Goal: Task Accomplishment & Management: Manage account settings

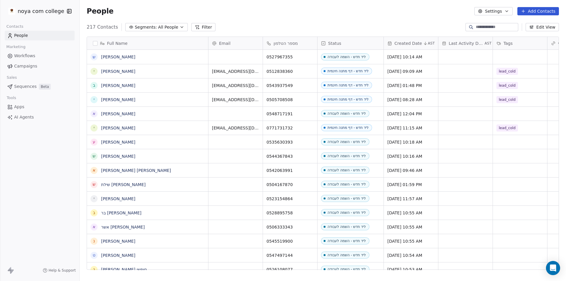
scroll to position [243, 482]
click at [538, 10] on button "Add Contacts" at bounding box center [538, 11] width 42 height 8
click at [537, 21] on span "Create new contact" at bounding box center [541, 24] width 40 height 6
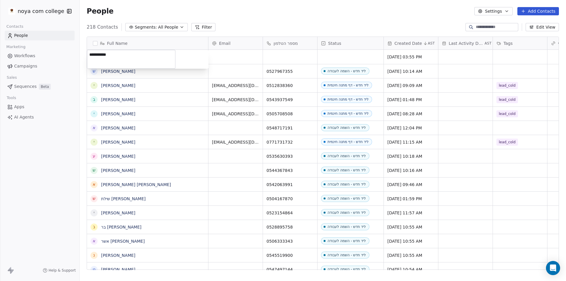
type textarea "**********"
click at [291, 57] on html "noya com college Contacts People Marketing Workflows Campaigns Sales Sequences …" at bounding box center [283, 140] width 566 height 281
click at [285, 55] on input at bounding box center [290, 57] width 52 height 12
type input "**********"
click at [351, 53] on html "noya com college Contacts People Marketing Workflows Campaigns Sales Sequences …" at bounding box center [283, 140] width 566 height 281
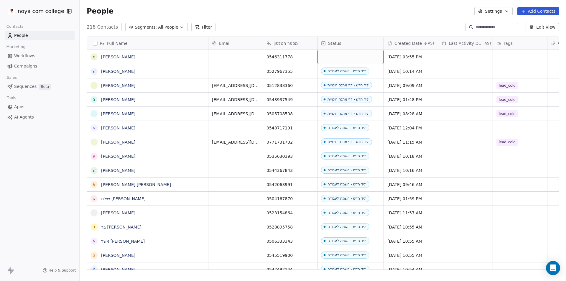
click at [350, 53] on div "grid" at bounding box center [350, 57] width 66 height 14
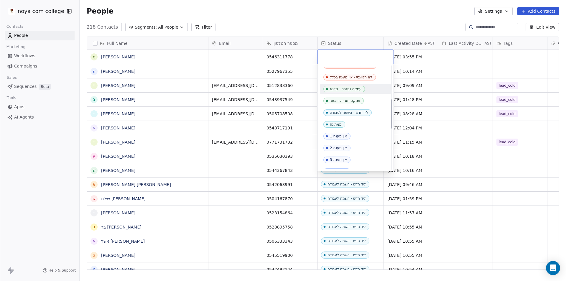
scroll to position [118, 0]
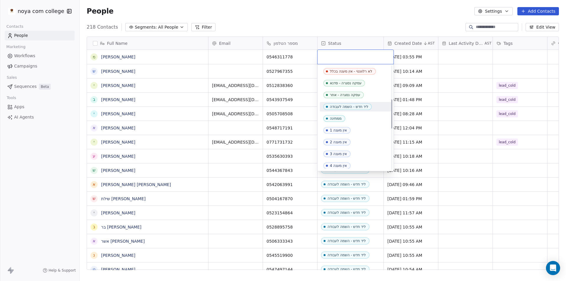
click at [351, 107] on div "ליד חדש - השמה לעבודה" at bounding box center [349, 107] width 38 height 4
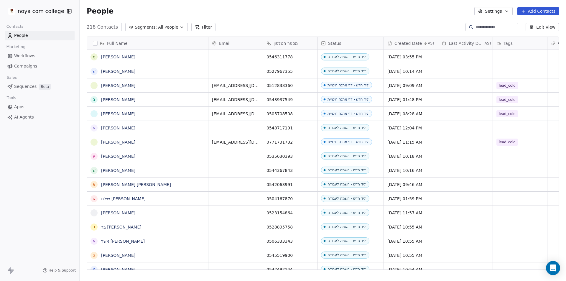
click at [359, 21] on div "People Settings Add Contacts" at bounding box center [323, 11] width 486 height 22
click at [530, 12] on button "Add Contacts" at bounding box center [538, 11] width 42 height 8
click at [521, 22] on span "Create new contact" at bounding box center [541, 24] width 40 height 6
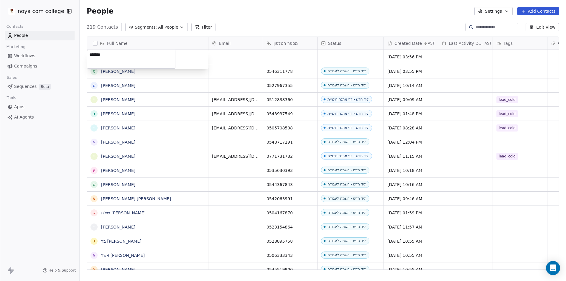
type textarea "*******"
click at [286, 57] on html "noya com college Contacts People Marketing Workflows Campaigns Sales Sequences …" at bounding box center [283, 140] width 566 height 281
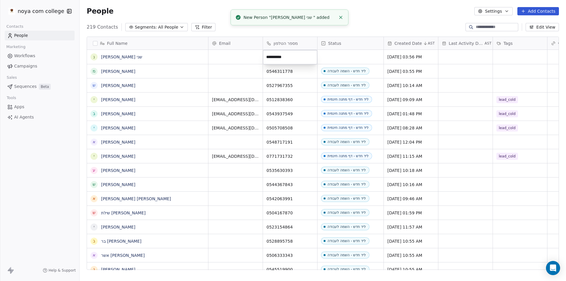
type input "**********"
click at [350, 59] on html "noya com college Contacts People Marketing Workflows Campaigns Sales Sequences …" at bounding box center [283, 140] width 566 height 281
click at [349, 58] on html "noya com college Contacts People Marketing Workflows Campaigns Sales Sequences …" at bounding box center [283, 140] width 566 height 281
click at [350, 56] on div "grid" at bounding box center [350, 57] width 66 height 14
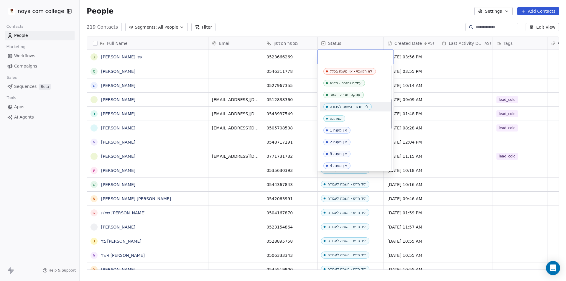
click at [345, 105] on div "ליד חדש - השמה לעבודה" at bounding box center [349, 107] width 38 height 4
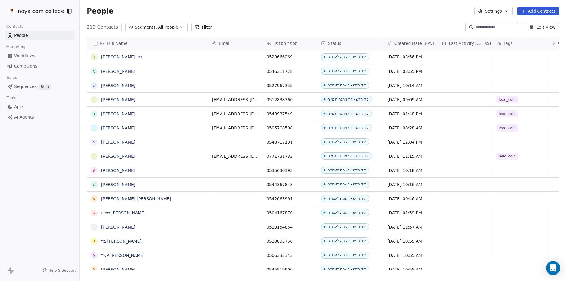
click at [394, 8] on div "People Settings Add Contacts" at bounding box center [323, 11] width 472 height 8
click at [538, 11] on button "Add Contacts" at bounding box center [538, 11] width 42 height 8
click at [551, 24] on span "Create new contact" at bounding box center [541, 24] width 40 height 6
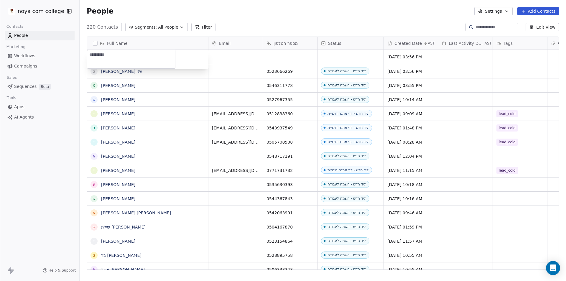
type textarea "*********"
click at [337, 49] on html "noya com college Contacts People Marketing Workflows Campaigns Sales Sequences …" at bounding box center [283, 140] width 566 height 281
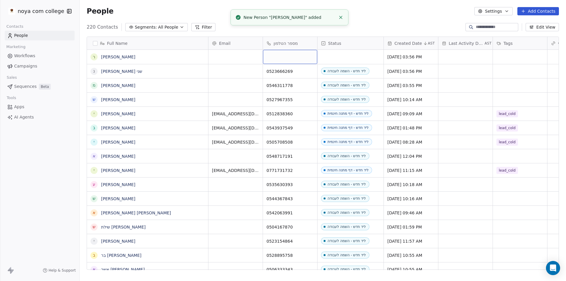
click at [291, 55] on div "grid" at bounding box center [290, 57] width 54 height 14
click at [291, 55] on input at bounding box center [290, 57] width 52 height 12
type input "**********"
click at [341, 52] on html "noya com college Contacts People Marketing Workflows Campaigns Sales Sequences …" at bounding box center [283, 140] width 566 height 281
click at [340, 53] on div "grid" at bounding box center [350, 57] width 66 height 14
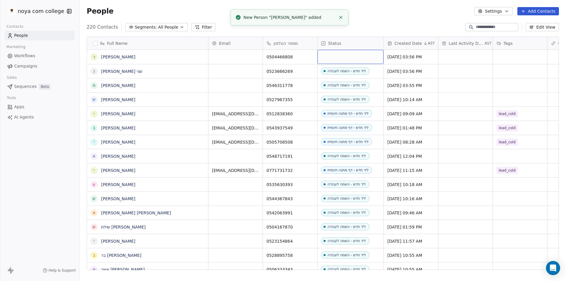
click at [340, 53] on div "grid" at bounding box center [350, 57] width 66 height 14
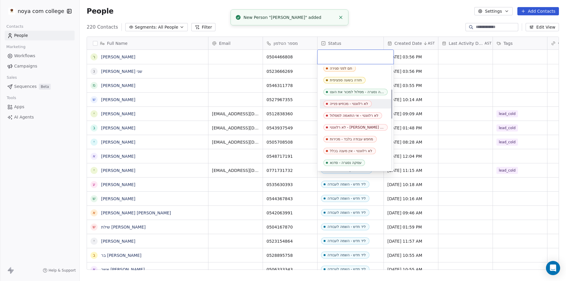
scroll to position [88, 0]
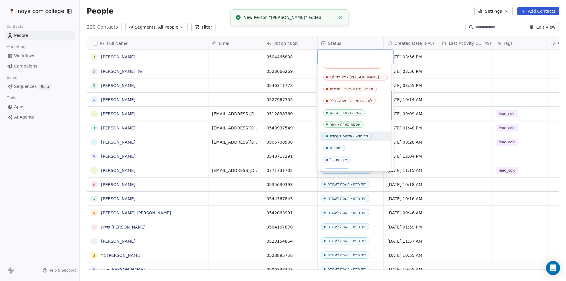
click at [359, 136] on div "ליד חדש - השמה לעבודה" at bounding box center [349, 136] width 38 height 4
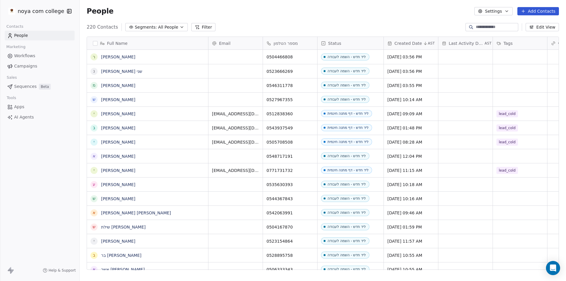
drag, startPoint x: 409, startPoint y: 22, endPoint x: 447, endPoint y: 2, distance: 43.0
click at [410, 22] on section "People Settings Add Contacts 220 Contacts Segments: All People Filter Edit View…" at bounding box center [323, 140] width 486 height 281
click at [545, 10] on button "Add Contacts" at bounding box center [538, 11] width 42 height 8
click at [529, 21] on span "Create new contact" at bounding box center [541, 24] width 40 height 6
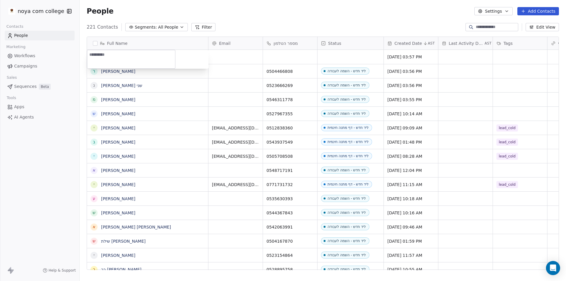
type textarea "**********"
click at [286, 50] on html "noya com college Contacts People Marketing Workflows Campaigns Sales Sequences …" at bounding box center [283, 140] width 566 height 281
click at [285, 55] on div "grid" at bounding box center [290, 57] width 54 height 14
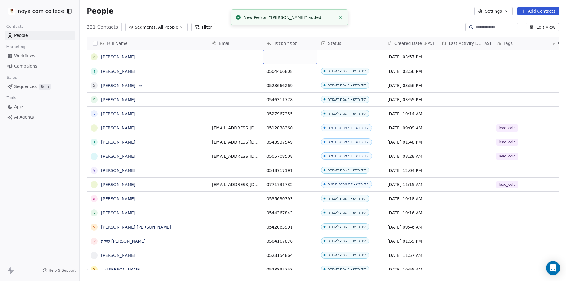
click at [285, 55] on div "grid" at bounding box center [290, 57] width 54 height 14
type input "**********"
click at [344, 56] on html "noya com college Contacts People Marketing Workflows Campaigns Sales Sequences …" at bounding box center [283, 140] width 566 height 281
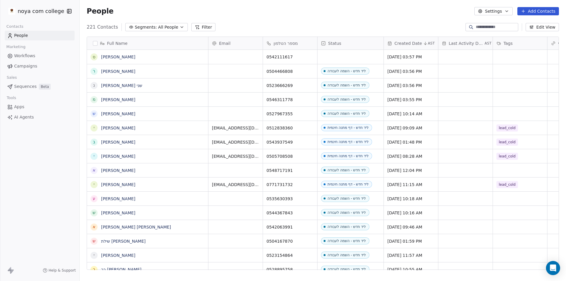
click at [353, 47] on div "Status" at bounding box center [350, 43] width 66 height 13
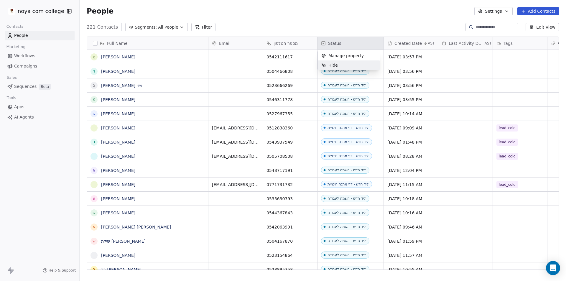
click at [341, 62] on div "Hide" at bounding box center [349, 64] width 62 height 9
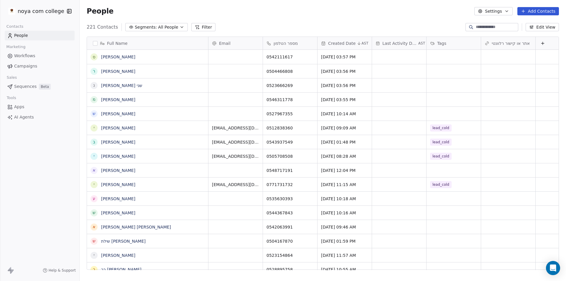
click at [367, 21] on div "People Settings Add Contacts" at bounding box center [323, 11] width 486 height 22
click at [342, 43] on span "Created Date" at bounding box center [341, 43] width 27 height 6
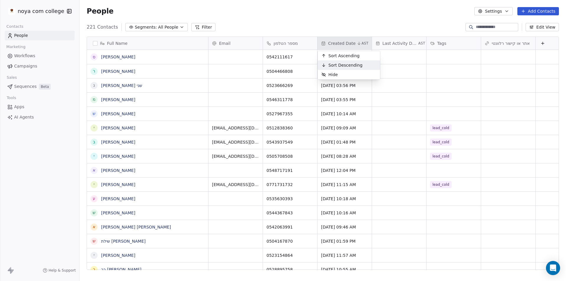
click at [355, 64] on span "Sort Descending" at bounding box center [345, 65] width 34 height 6
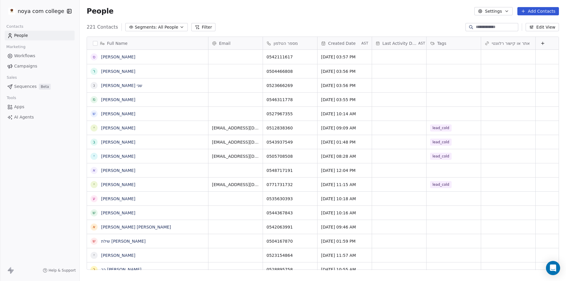
click at [350, 47] on div "Created Date AST" at bounding box center [344, 43] width 54 height 13
click at [345, 75] on div "Hide" at bounding box center [349, 74] width 62 height 9
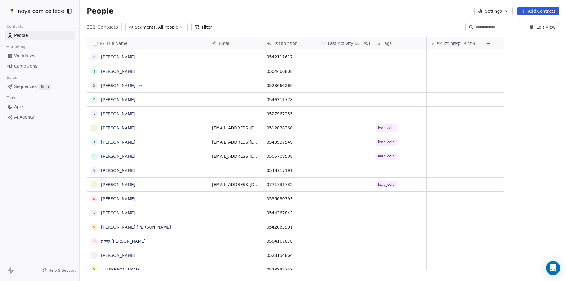
click at [351, 45] on span "Last Activity Date" at bounding box center [345, 43] width 35 height 6
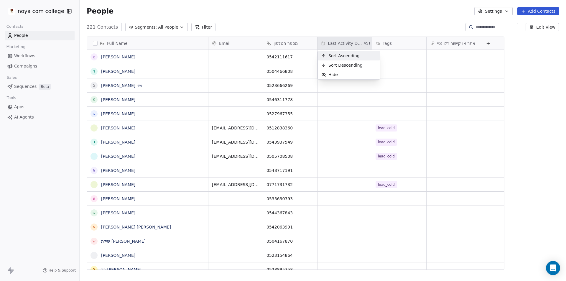
click at [348, 57] on span "Sort Ascending" at bounding box center [343, 56] width 31 height 6
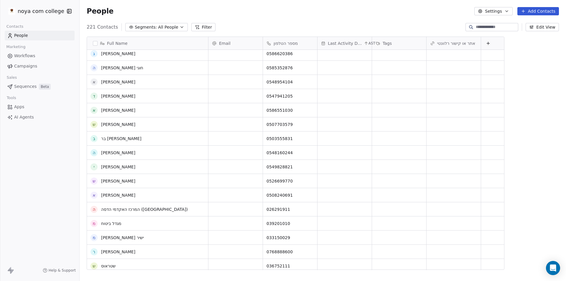
scroll to position [0, 0]
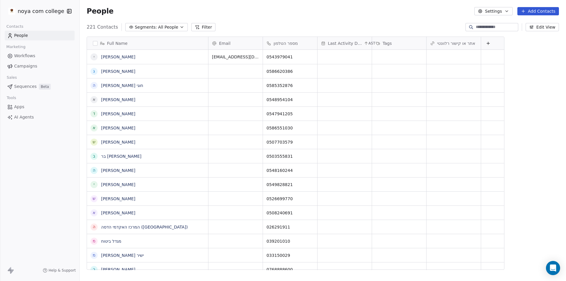
click at [342, 46] on div "Last Activity Date AST" at bounding box center [344, 43] width 54 height 13
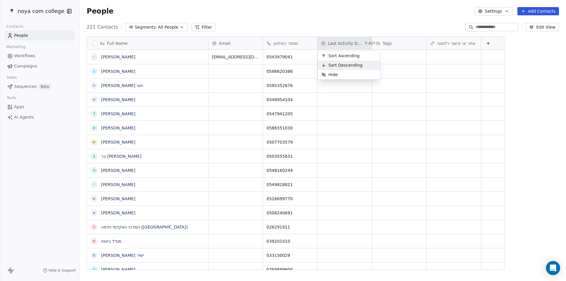
click at [355, 64] on span "Sort Descending" at bounding box center [345, 65] width 34 height 6
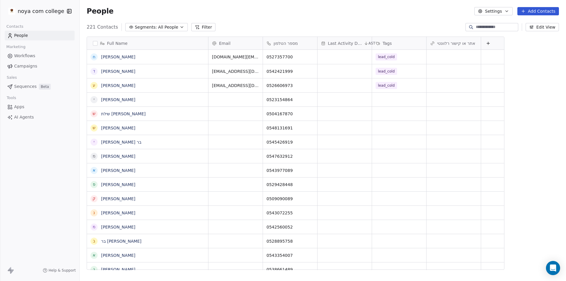
click at [360, 45] on span "Last Activity Date" at bounding box center [345, 43] width 35 height 6
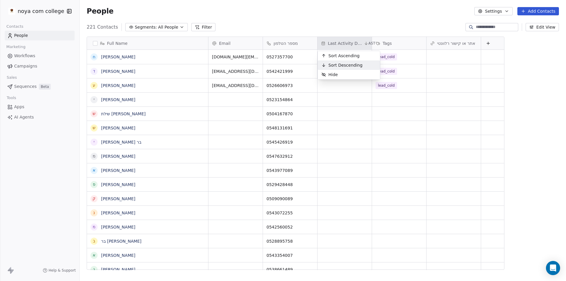
click at [355, 61] on div "Sort Descending" at bounding box center [342, 64] width 48 height 9
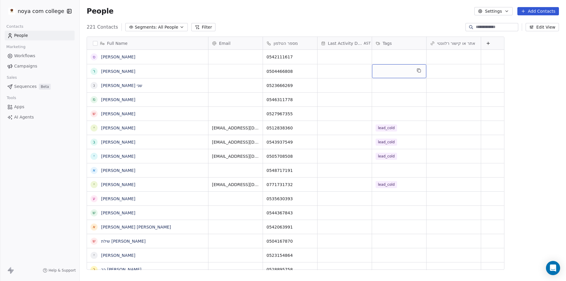
click at [446, 49] on div "אתר או קישור רלוונטי" at bounding box center [454, 43] width 54 height 13
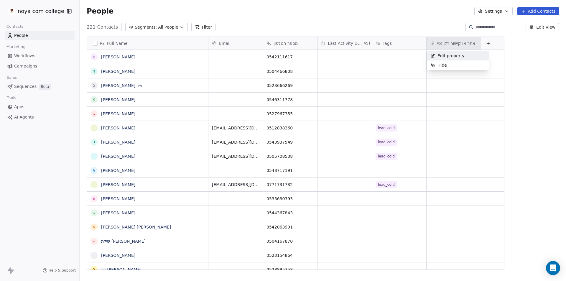
click at [335, 50] on html "noya com college Contacts People Marketing Workflows Campaigns Sales Sequences …" at bounding box center [283, 140] width 566 height 281
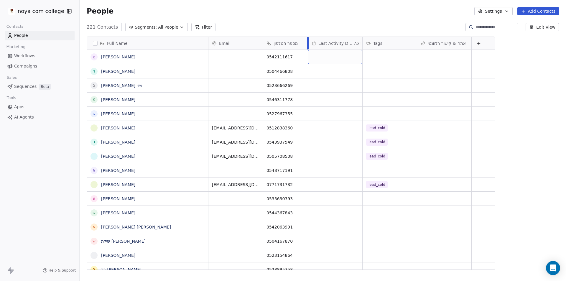
drag, startPoint x: 317, startPoint y: 41, endPoint x: 308, endPoint y: 45, distance: 10.2
click at [308, 45] on div at bounding box center [307, 43] width 1 height 13
click at [235, 17] on div "People Settings Add Contacts" at bounding box center [323, 11] width 486 height 22
click at [539, 24] on button "Edit View" at bounding box center [542, 27] width 33 height 8
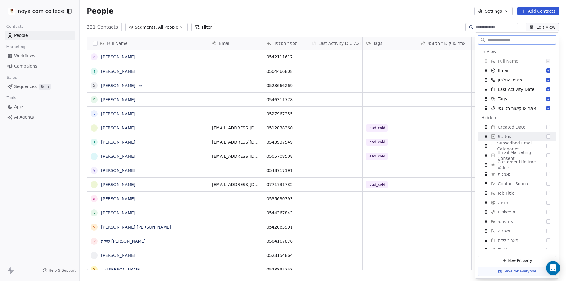
click at [519, 135] on div "Status" at bounding box center [517, 136] width 74 height 9
click at [517, 138] on span "Created Date" at bounding box center [511, 137] width 27 height 6
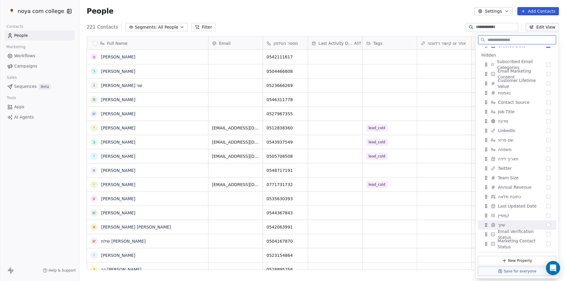
click at [504, 225] on span "שיוך" at bounding box center [501, 225] width 7 height 6
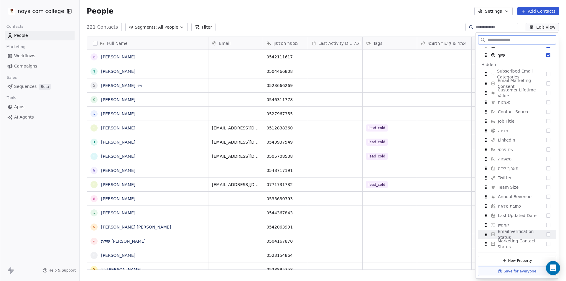
click at [513, 274] on button "Save for everyone" at bounding box center [517, 270] width 78 height 9
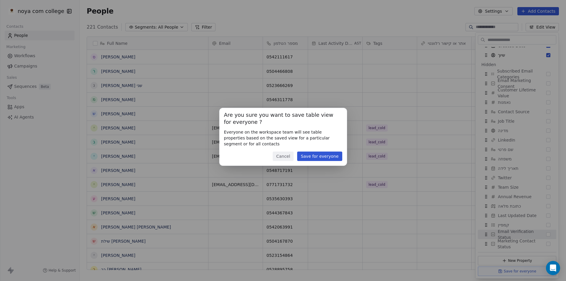
click at [322, 158] on button "Save for everyone" at bounding box center [319, 156] width 45 height 9
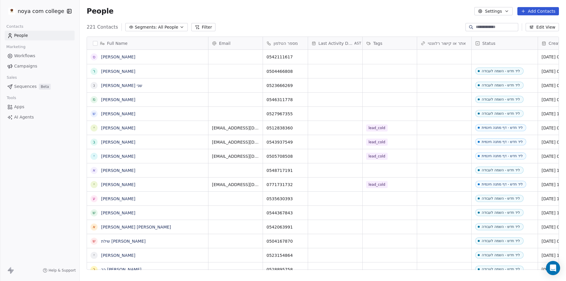
click at [548, 31] on button "Edit View" at bounding box center [542, 27] width 33 height 8
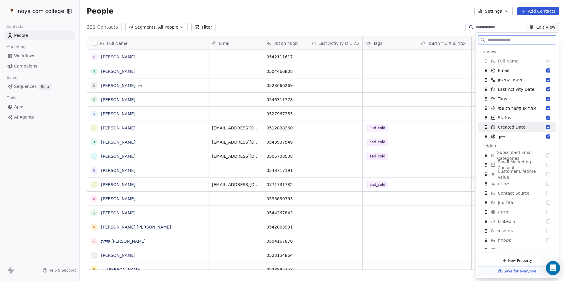
click at [546, 128] on button "Suggestions" at bounding box center [548, 127] width 4 height 4
click at [546, 109] on button "Suggestions" at bounding box center [548, 108] width 4 height 4
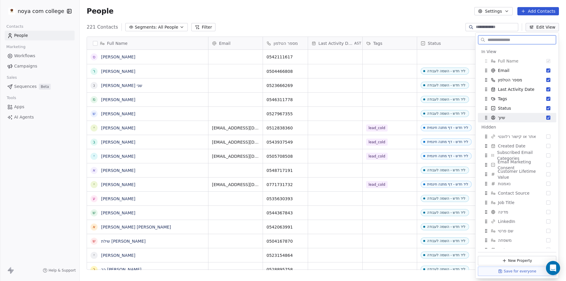
click at [546, 117] on button "Suggestions" at bounding box center [548, 118] width 4 height 4
click at [390, 21] on div "People Settings Add Contacts" at bounding box center [323, 11] width 486 height 22
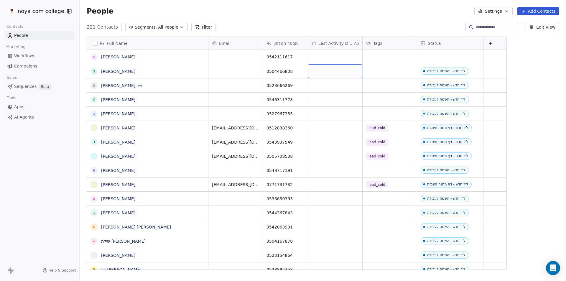
click at [335, 44] on span "Last Activity Date" at bounding box center [335, 43] width 35 height 6
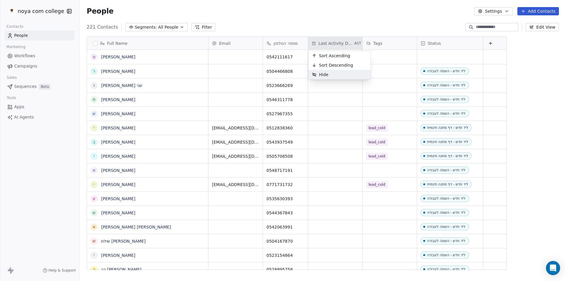
click at [321, 75] on span "Hide" at bounding box center [323, 75] width 9 height 6
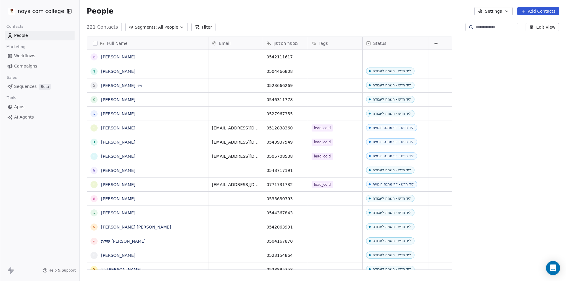
click at [522, 141] on div "Full Name ס [PERSON_NAME] ר [PERSON_NAME] [PERSON_NAME] שני מ [PERSON_NAME] ש […" at bounding box center [323, 155] width 486 height 247
click at [550, 25] on button "Edit View" at bounding box center [542, 27] width 33 height 8
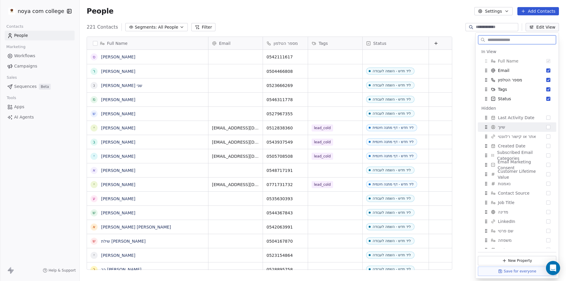
click at [523, 127] on div "שיוך" at bounding box center [517, 126] width 74 height 9
click at [546, 109] on button "Suggestions" at bounding box center [548, 108] width 4 height 4
click at [541, 126] on div "Last Activity Date" at bounding box center [517, 126] width 74 height 9
click at [527, 154] on span "Subscribed Email Categories" at bounding box center [521, 155] width 49 height 12
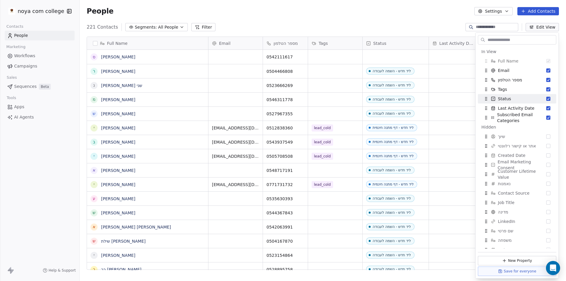
click at [406, 12] on div "People Settings Add Contacts" at bounding box center [323, 11] width 472 height 8
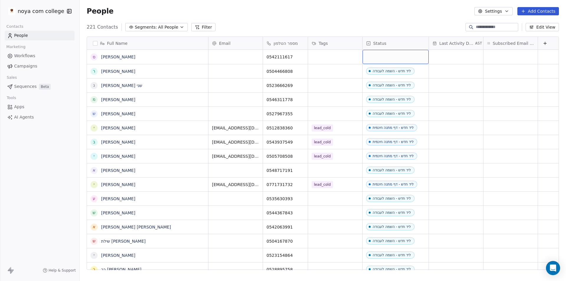
click at [386, 52] on div "grid" at bounding box center [396, 57] width 66 height 14
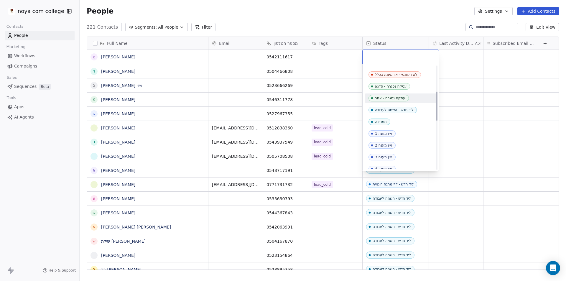
scroll to position [118, 0]
click at [399, 103] on div "ליד חדש - השמה לעבודה" at bounding box center [400, 106] width 71 height 9
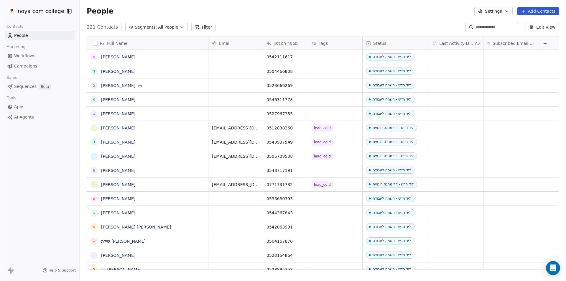
click at [409, 11] on div "People Settings Add Contacts" at bounding box center [323, 11] width 472 height 8
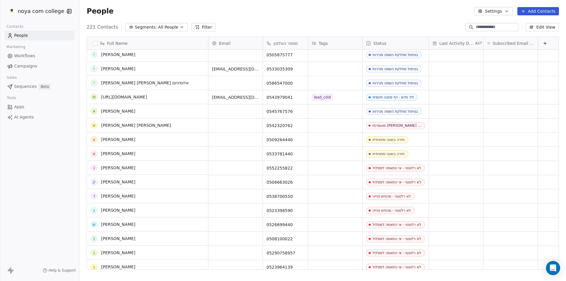
scroll to position [2417, 0]
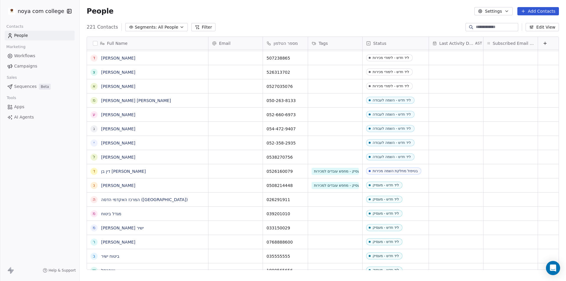
click at [373, 5] on div "People Settings Add Contacts" at bounding box center [323, 11] width 486 height 22
